Goal: Information Seeking & Learning: Find specific fact

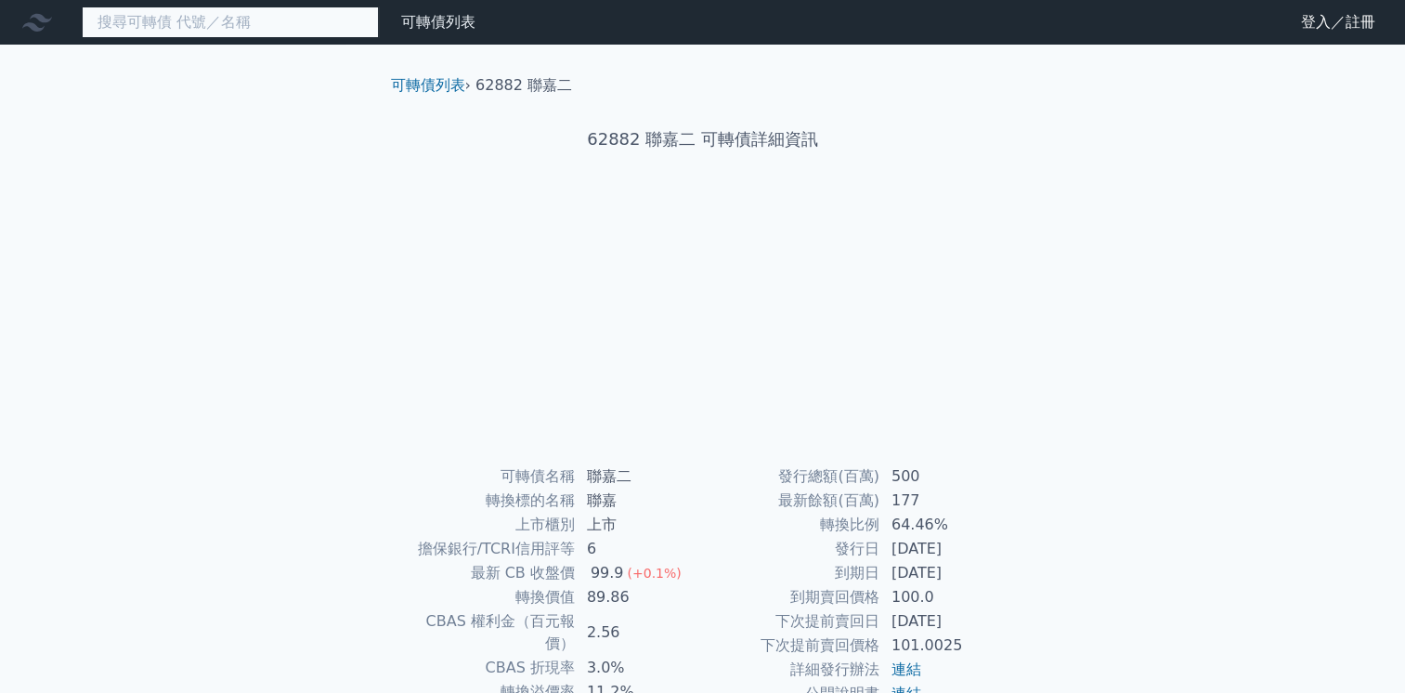
click at [143, 14] on input at bounding box center [230, 23] width 297 height 32
paste input "54391"
click at [197, 17] on input "54391" at bounding box center [230, 23] width 297 height 32
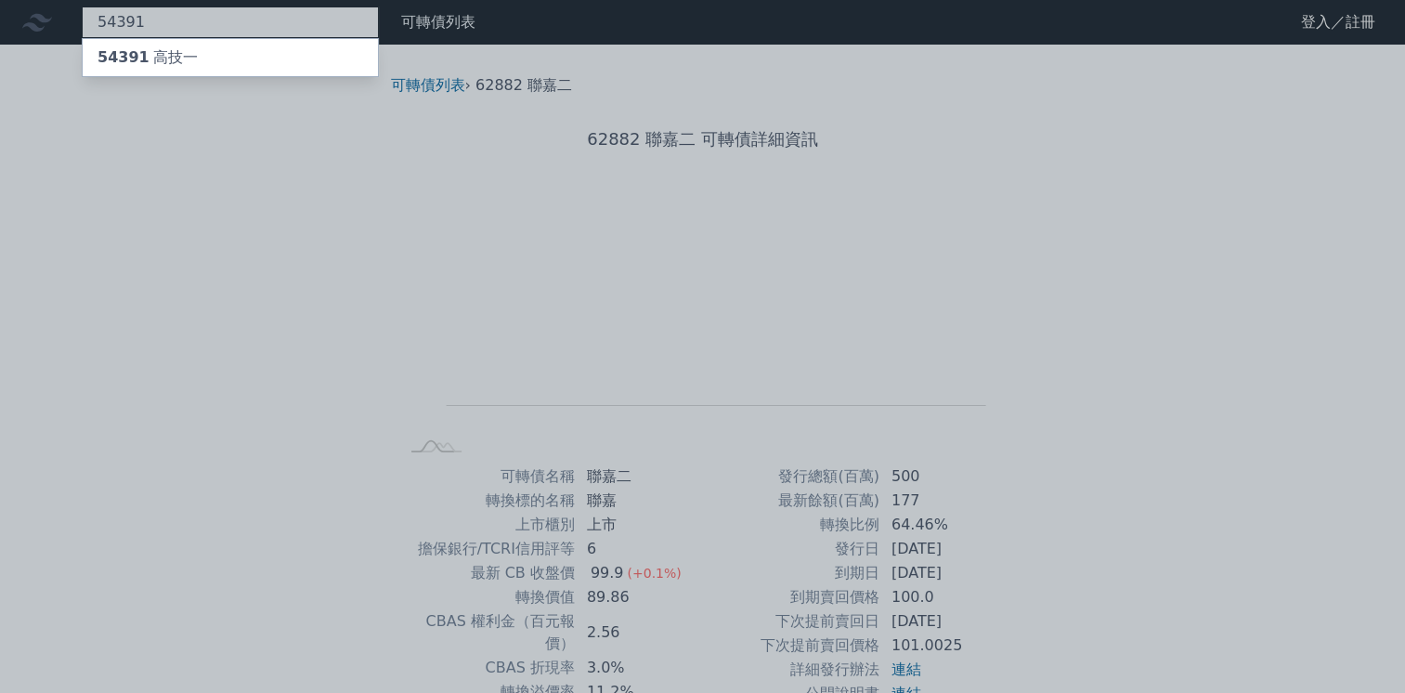
type input "54391"
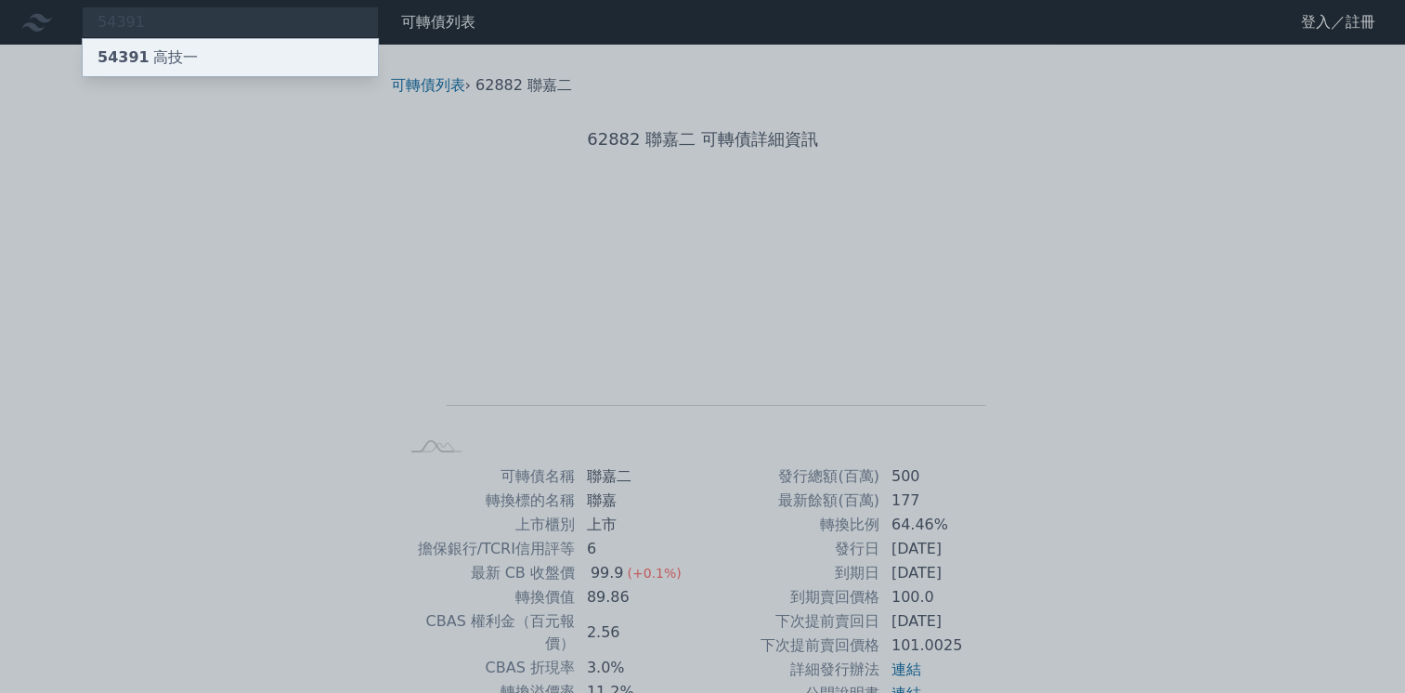
click at [193, 39] on div "54391 高技一" at bounding box center [230, 57] width 295 height 37
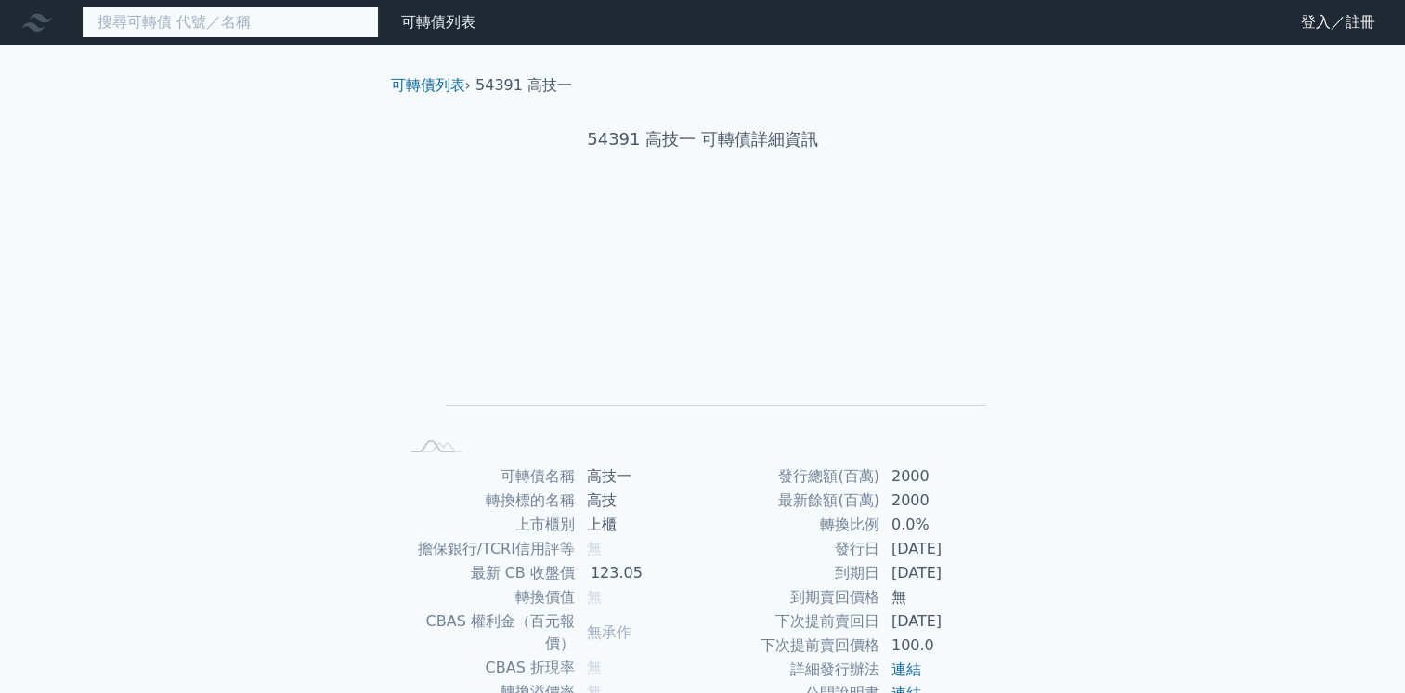
click at [153, 28] on input at bounding box center [230, 23] width 297 height 32
paste input "54391"
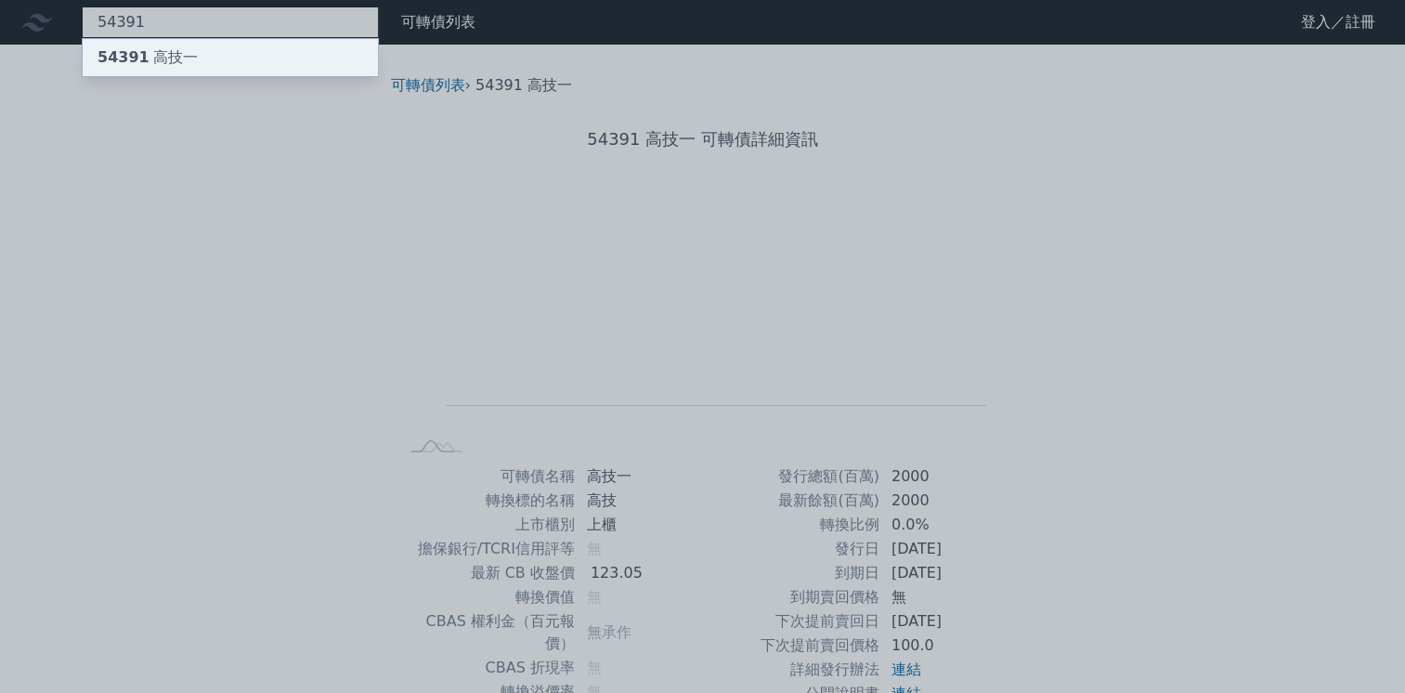
type input "54391"
click at [126, 61] on span "54391" at bounding box center [124, 57] width 52 height 18
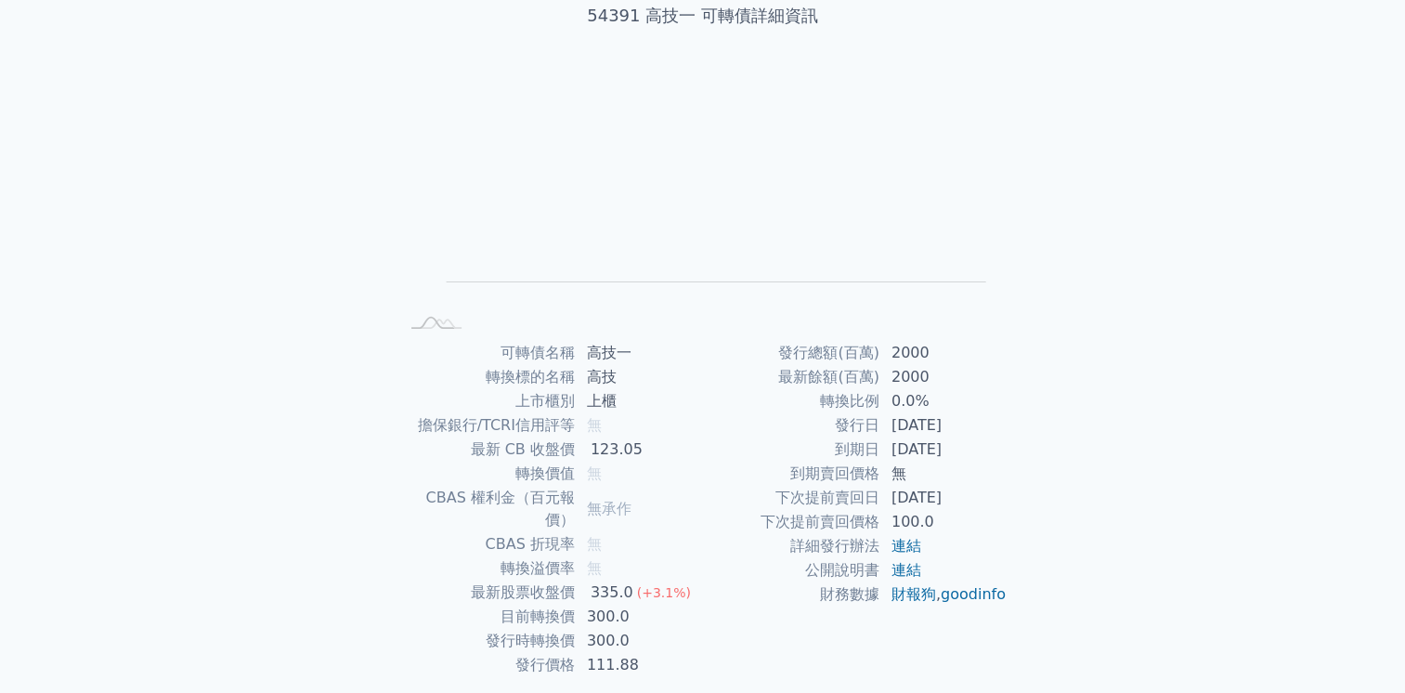
scroll to position [154, 0]
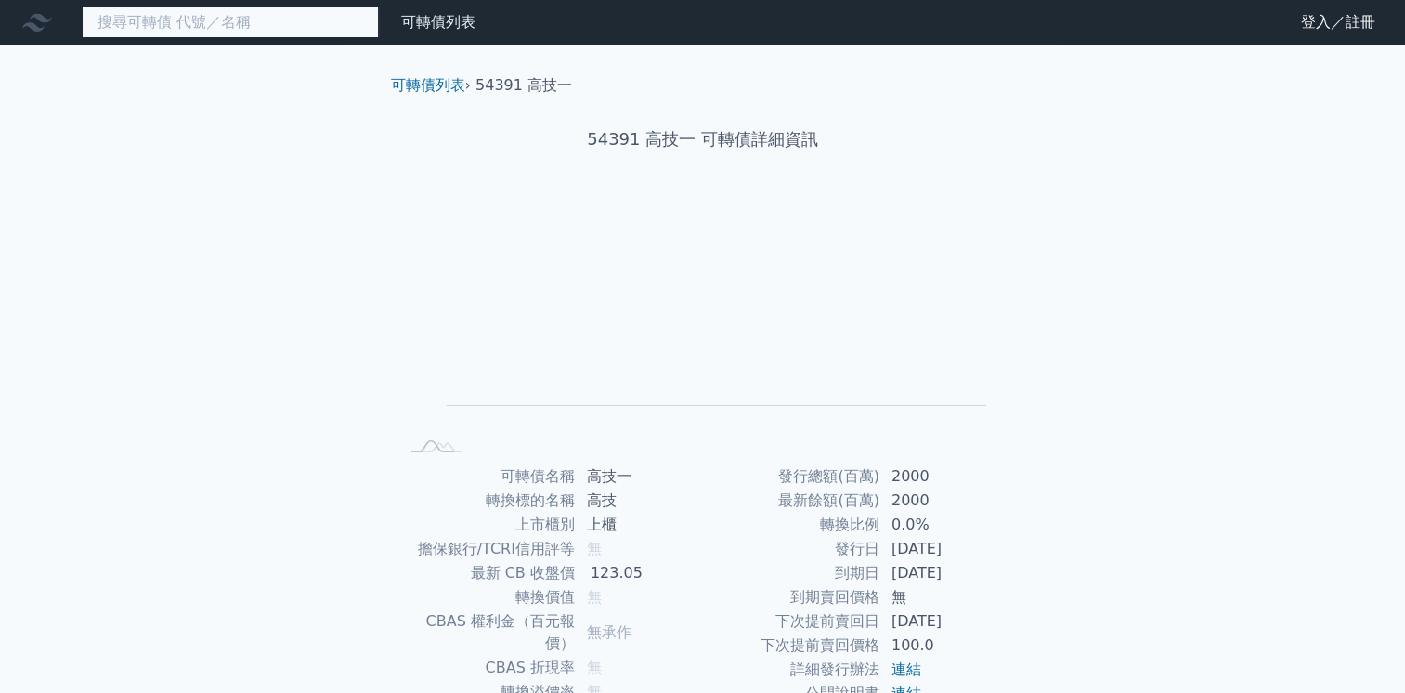
click at [178, 19] on input at bounding box center [230, 23] width 297 height 32
paste input "62076"
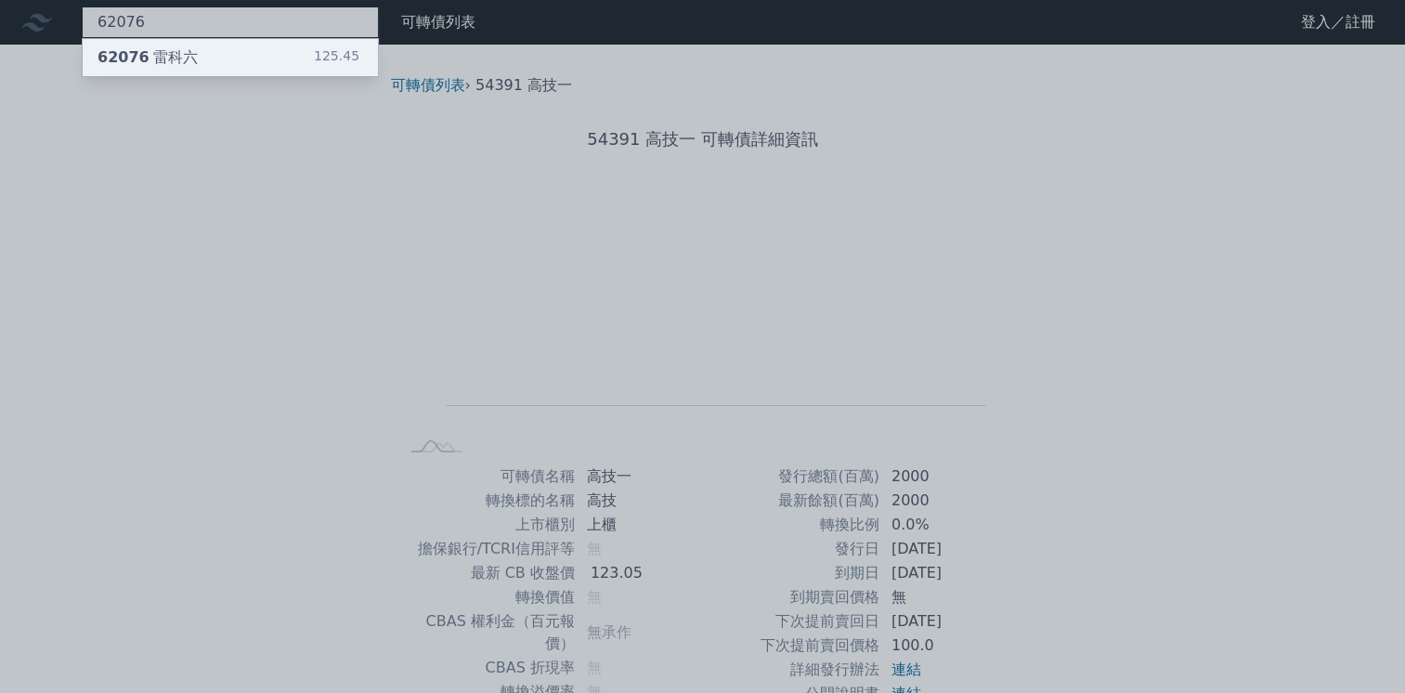
type input "62076"
click at [318, 49] on div "62076 雷科六 125.45" at bounding box center [230, 57] width 295 height 37
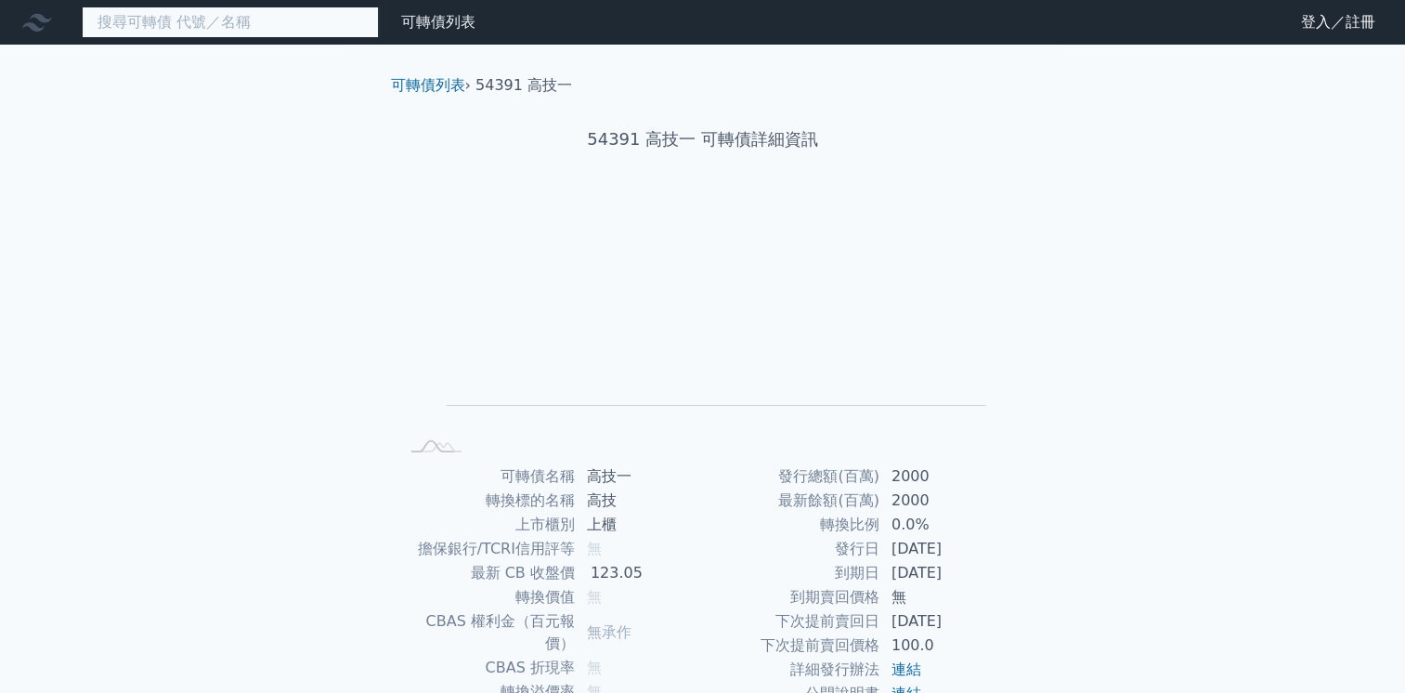
click at [169, 32] on input at bounding box center [230, 23] width 297 height 32
paste input "45581"
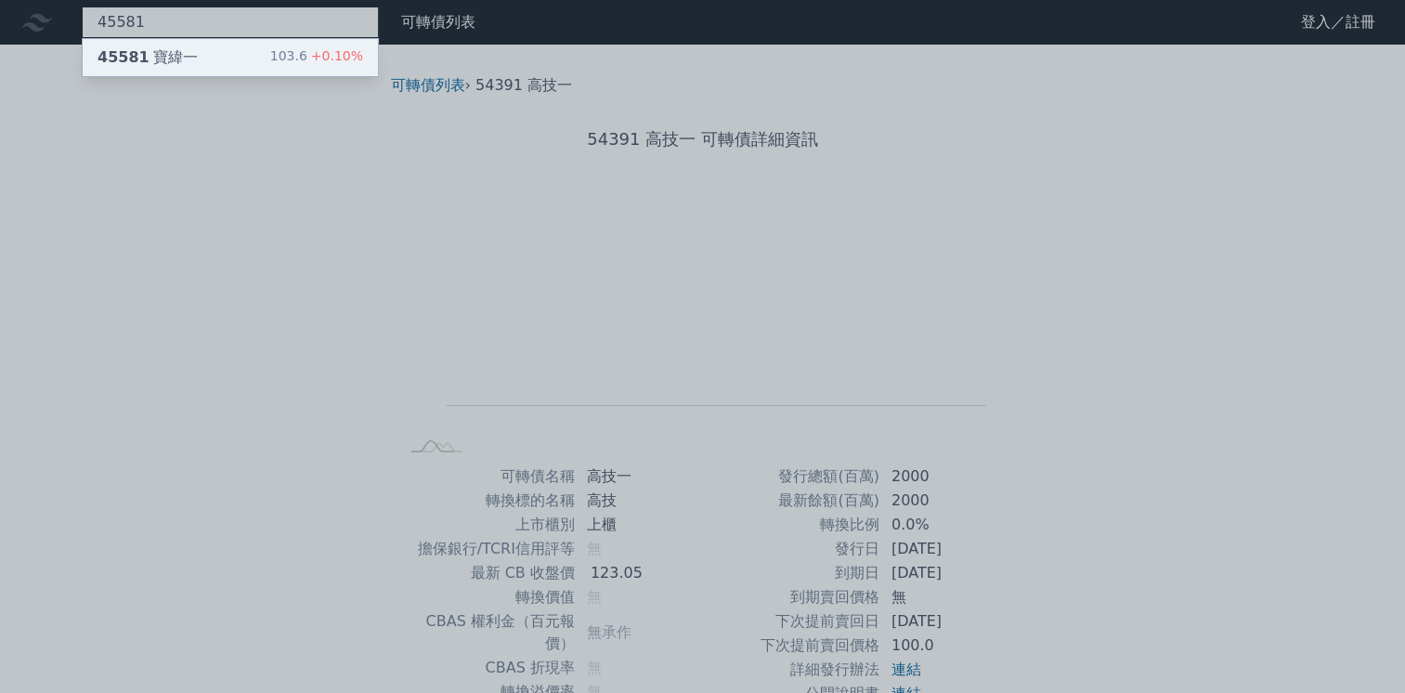
type input "45581"
click at [340, 61] on span "+0.10%" at bounding box center [335, 55] width 56 height 15
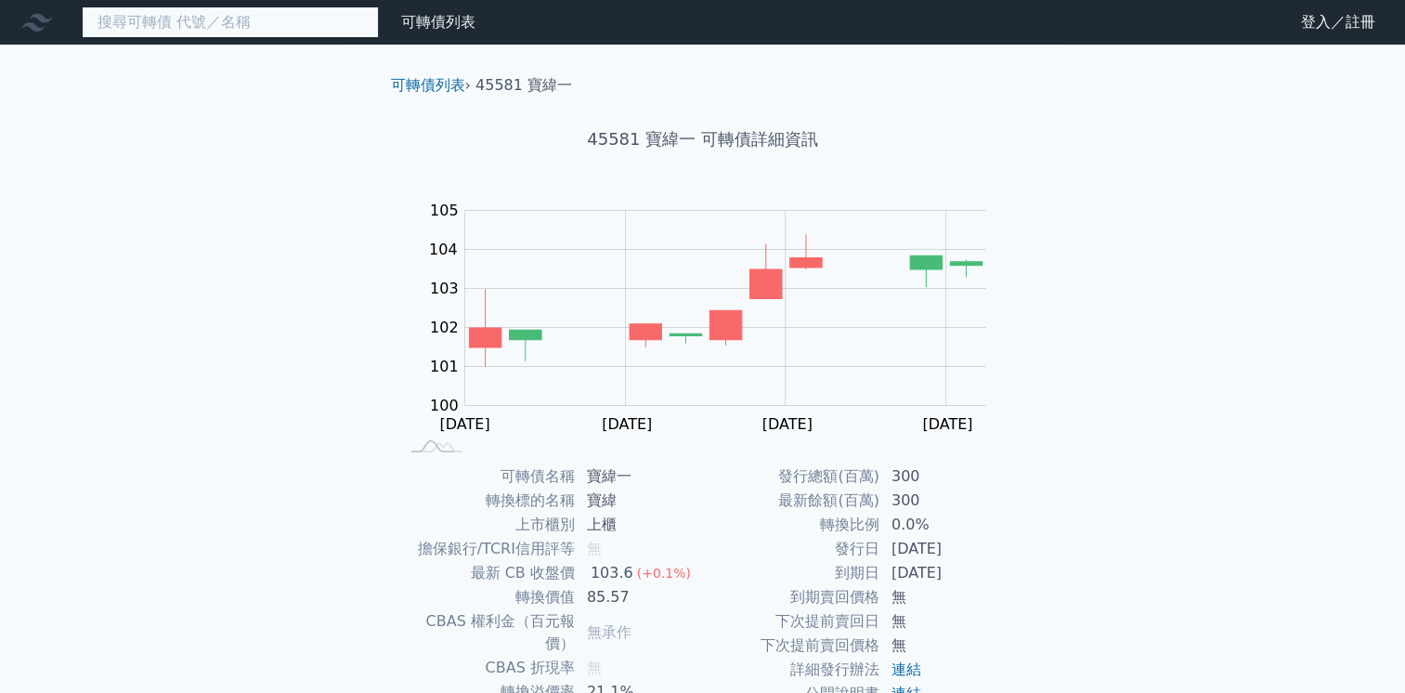
click at [163, 21] on input at bounding box center [230, 23] width 297 height 32
paste input "27431"
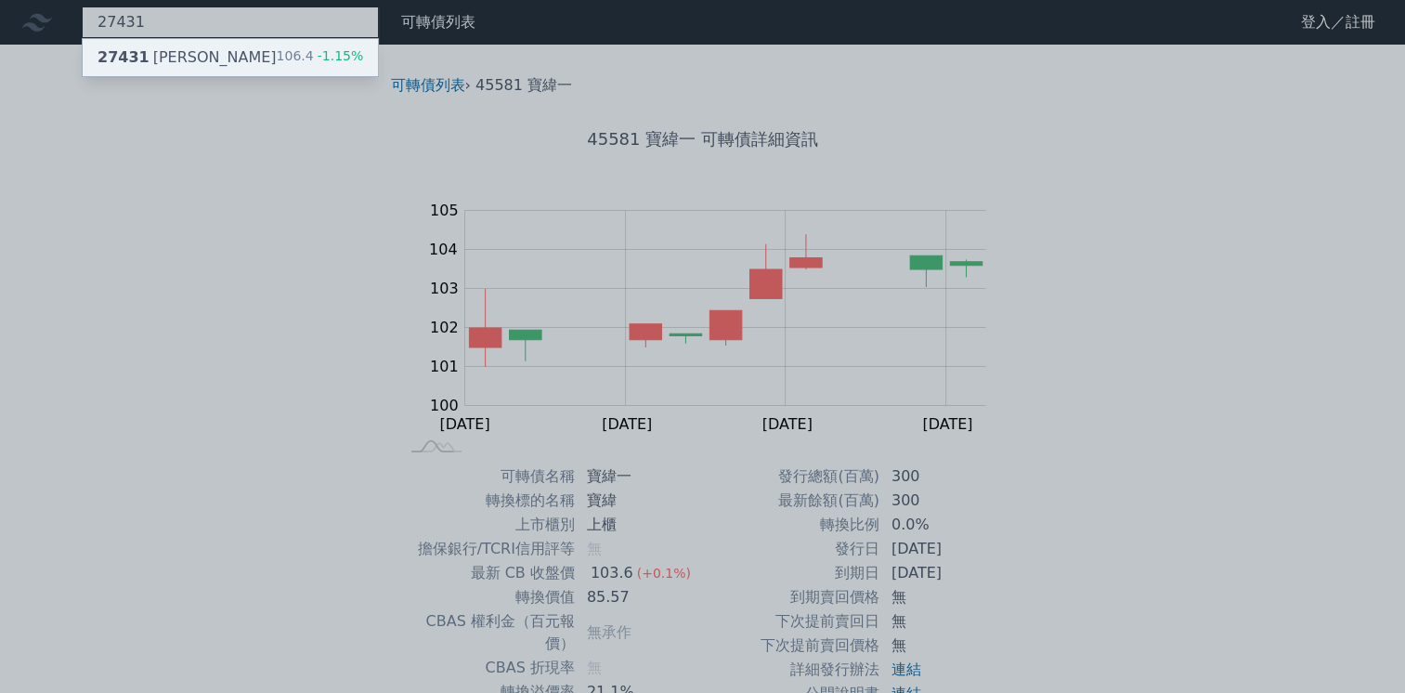
type input "27431"
click at [297, 57] on div "106.4 -1.15%" at bounding box center [320, 57] width 87 height 22
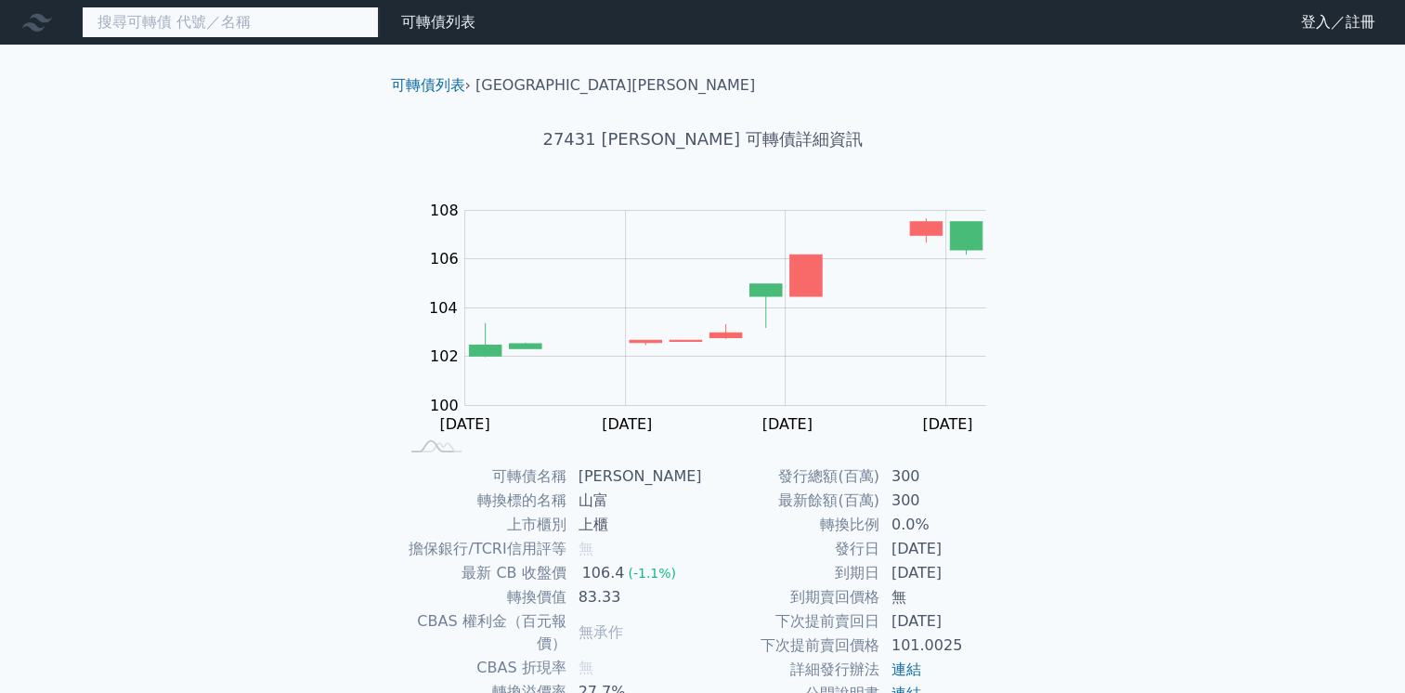
click at [115, 20] on input at bounding box center [230, 23] width 297 height 32
paste input "45811"
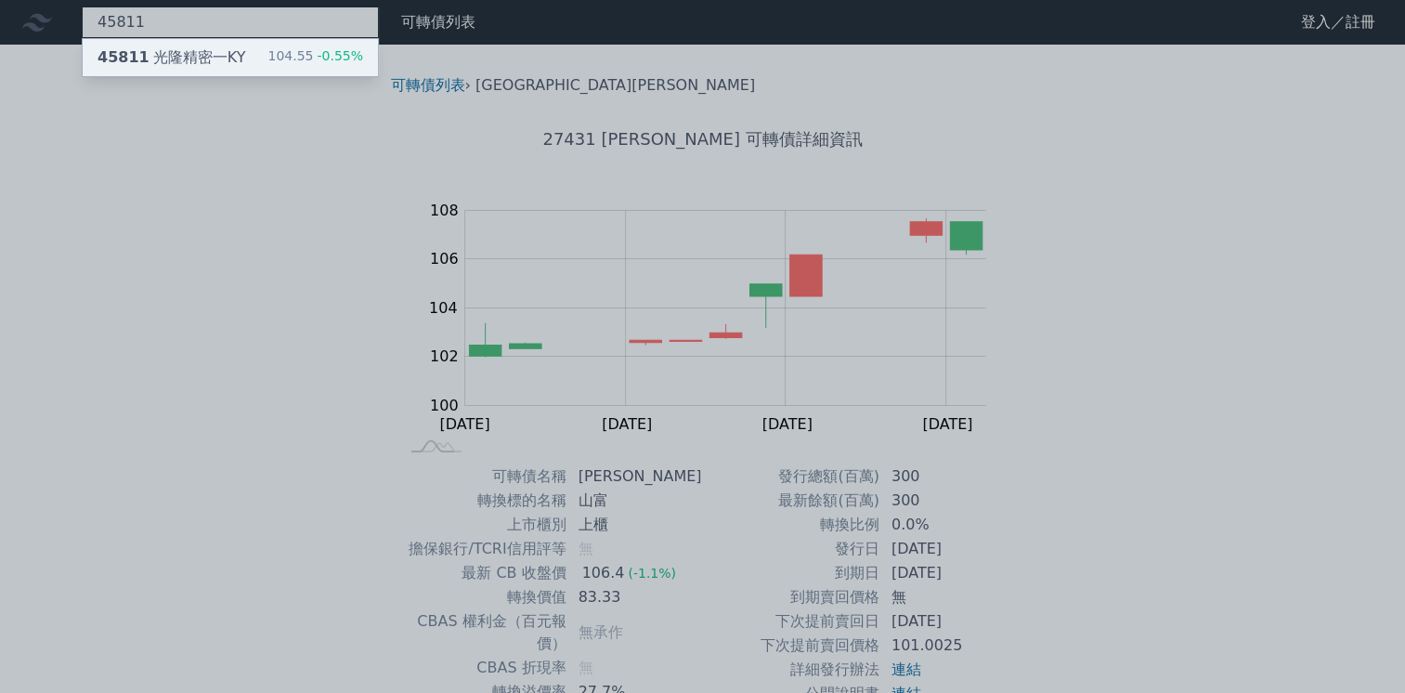
type input "45811"
click at [227, 46] on div "45811 光隆精密一KY" at bounding box center [172, 57] width 148 height 22
